Goal: Task Accomplishment & Management: Manage account settings

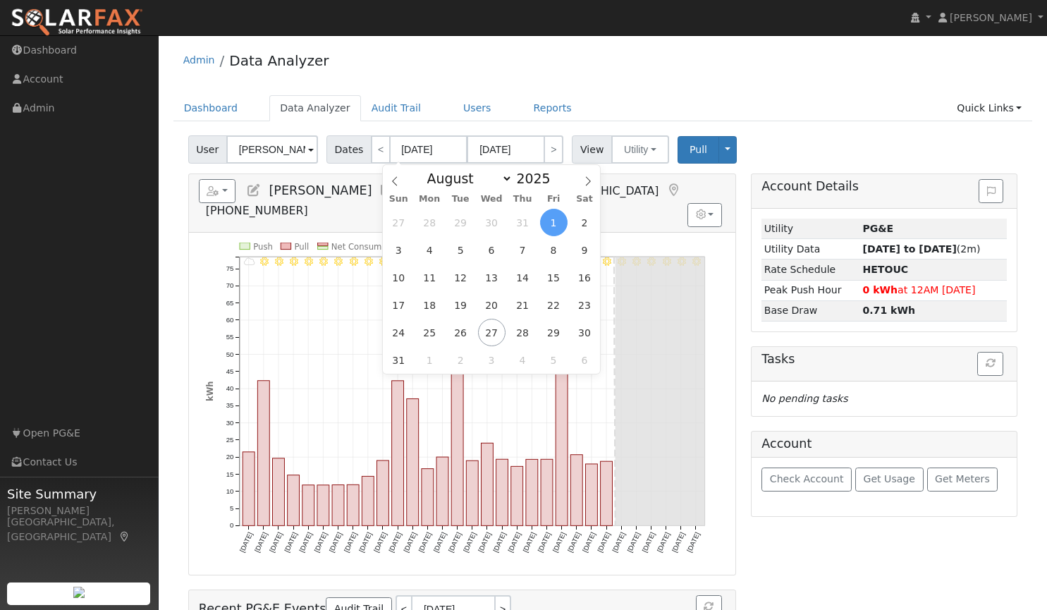
select select "7"
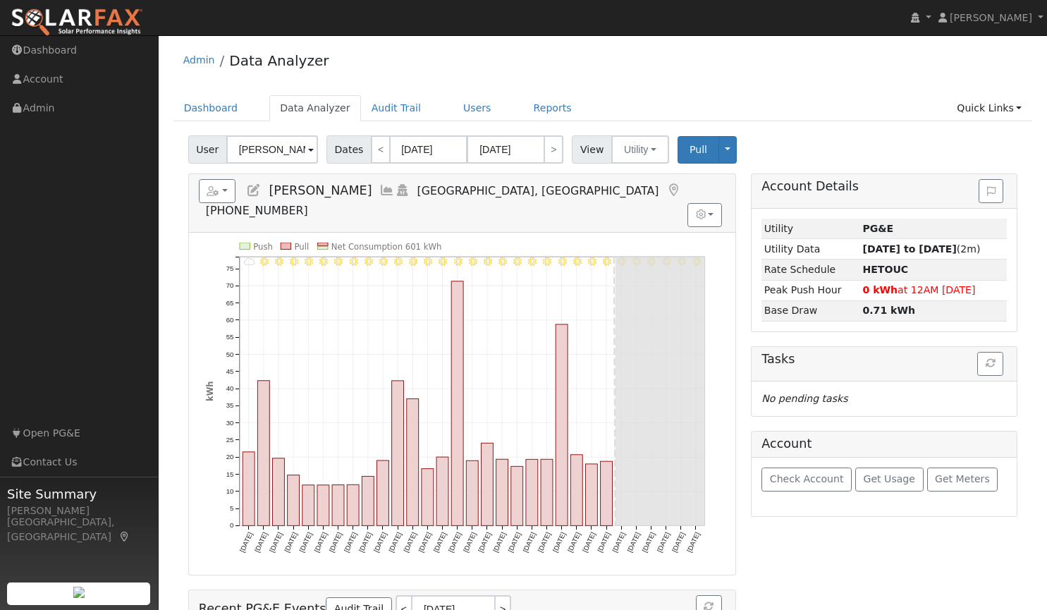
click at [555, 69] on div "Admin Data Analyzer" at bounding box center [603, 63] width 860 height 43
click at [253, 188] on icon at bounding box center [254, 190] width 16 height 13
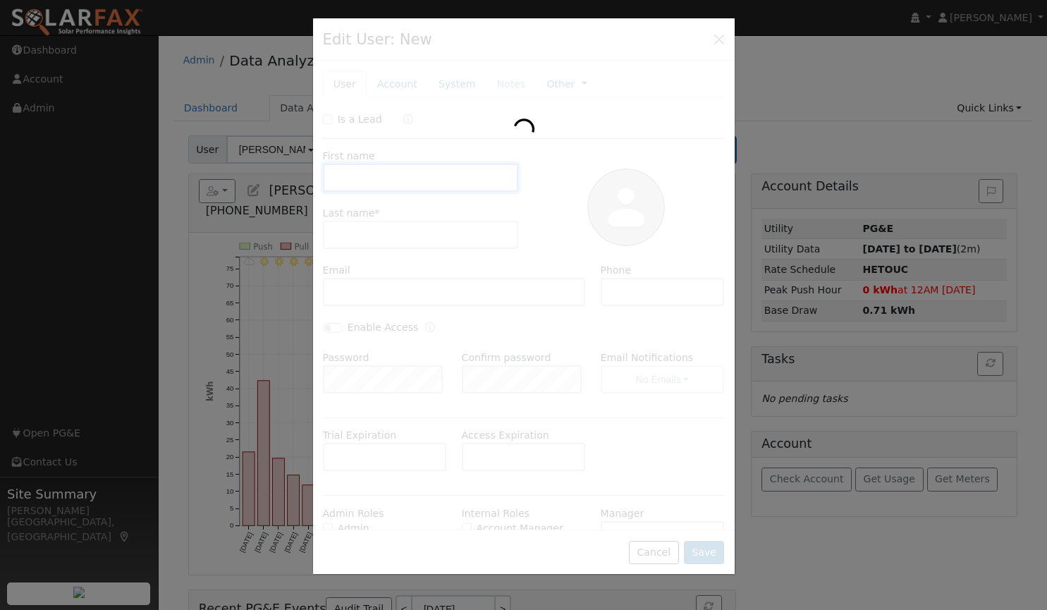
type input "satish"
type input "Babu"
type input "[EMAIL_ADDRESS][DOMAIN_NAME]"
type input "[PHONE_NUMBER]"
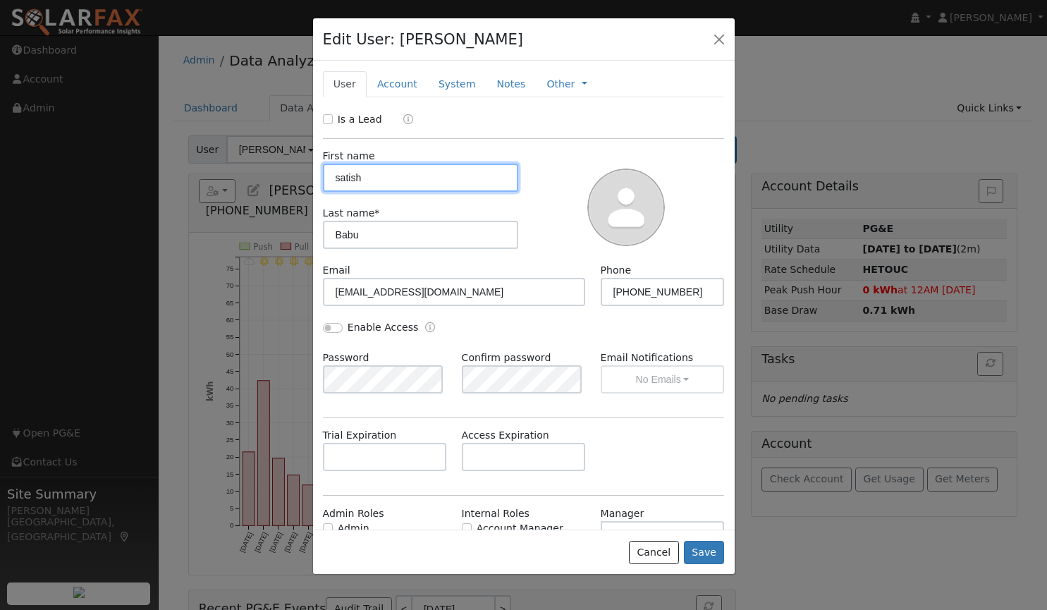
click at [338, 176] on input "satish" at bounding box center [421, 178] width 196 height 28
type input "Satish"
click at [545, 160] on div at bounding box center [627, 206] width 206 height 114
click at [700, 554] on button "Save" at bounding box center [704, 553] width 41 height 24
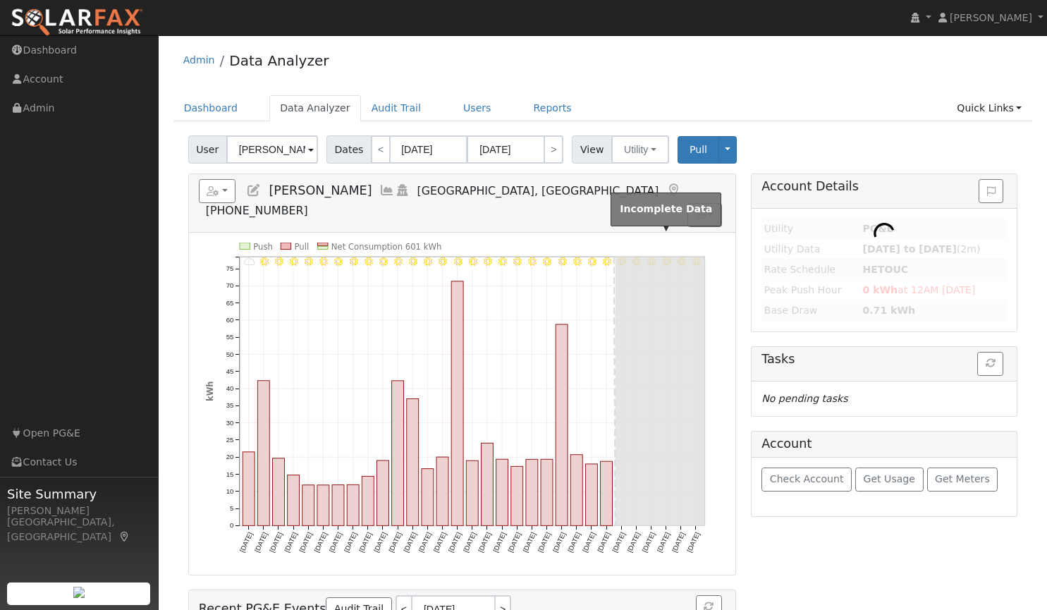
type input "[PERSON_NAME]"
